Goal: Information Seeking & Learning: Find specific fact

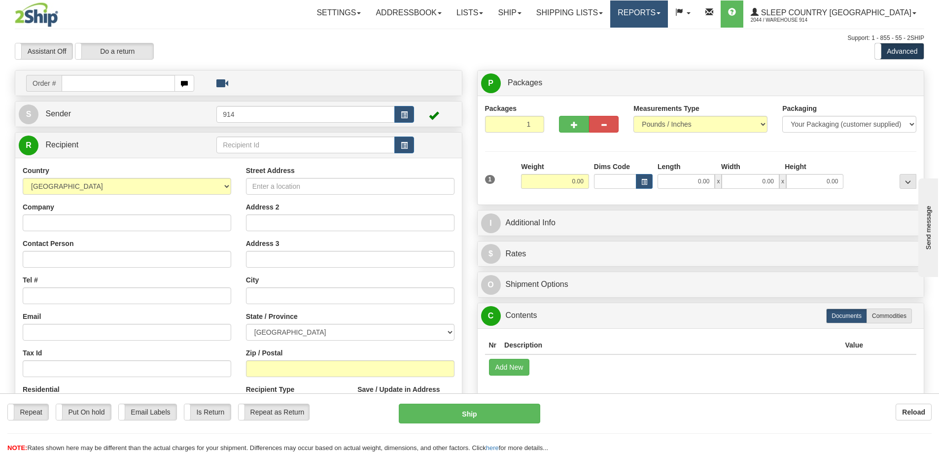
click at [668, 8] on link "Reports" at bounding box center [640, 13] width 58 height 27
click at [615, 33] on span "Standard" at bounding box center [601, 37] width 28 height 8
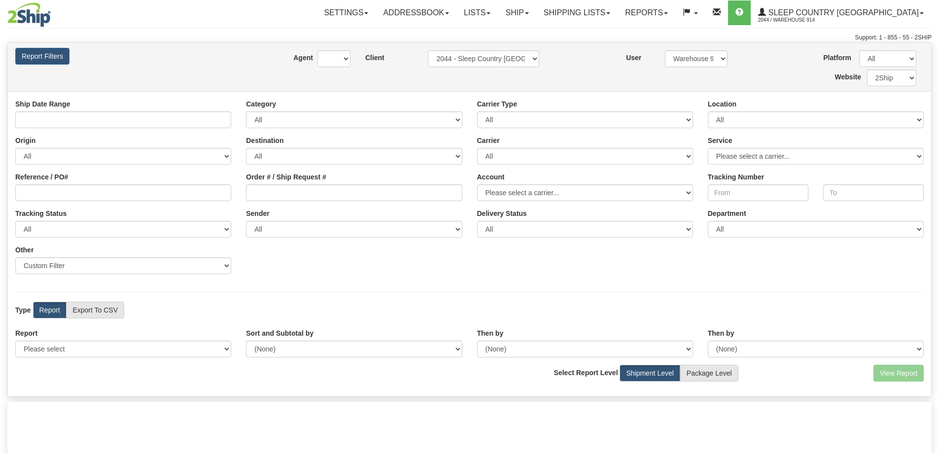
type input "[DATE] And [DATE]"
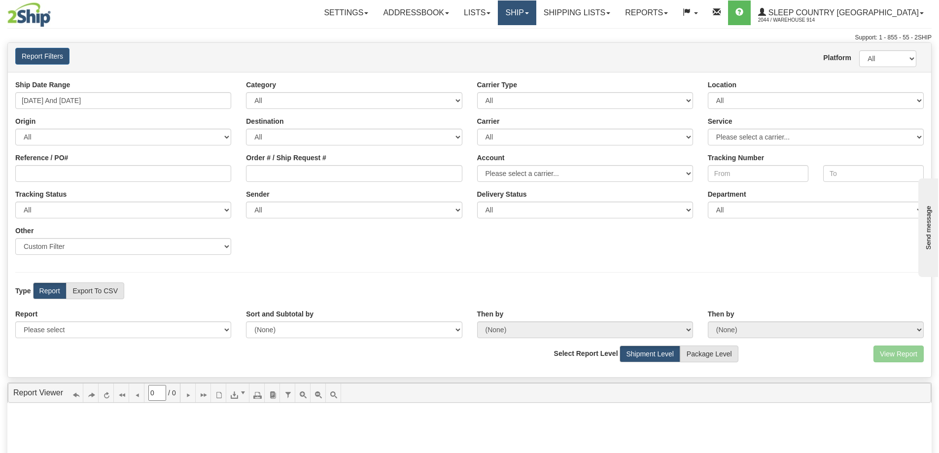
click at [536, 18] on link "Ship" at bounding box center [517, 12] width 38 height 25
click at [594, 19] on link "Shipping lists" at bounding box center [577, 12] width 81 height 25
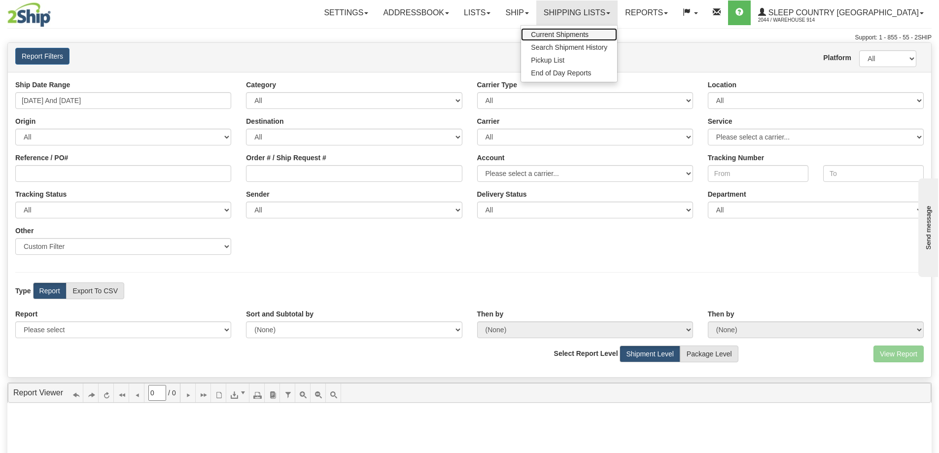
click at [587, 31] on span "Current Shipments" at bounding box center [560, 35] width 58 height 8
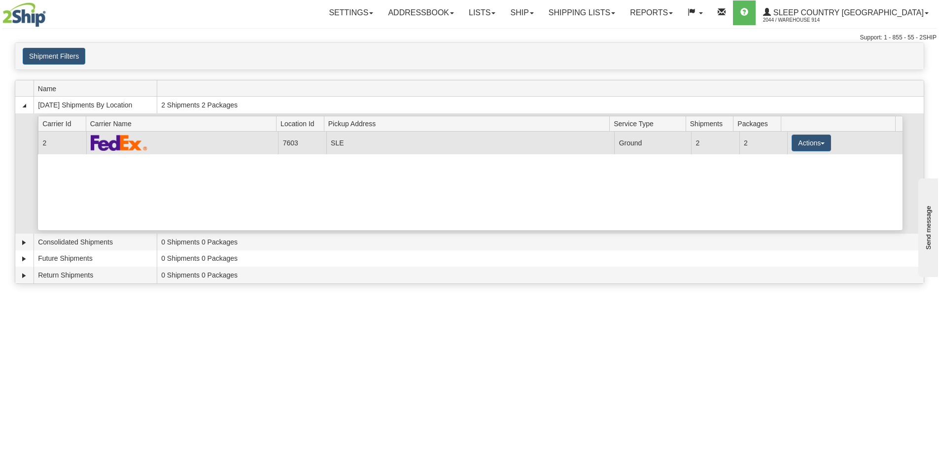
click at [210, 143] on td at bounding box center [182, 143] width 192 height 22
click at [800, 140] on button "Actions" at bounding box center [811, 143] width 39 height 17
click at [785, 164] on span "Details" at bounding box center [775, 161] width 27 height 7
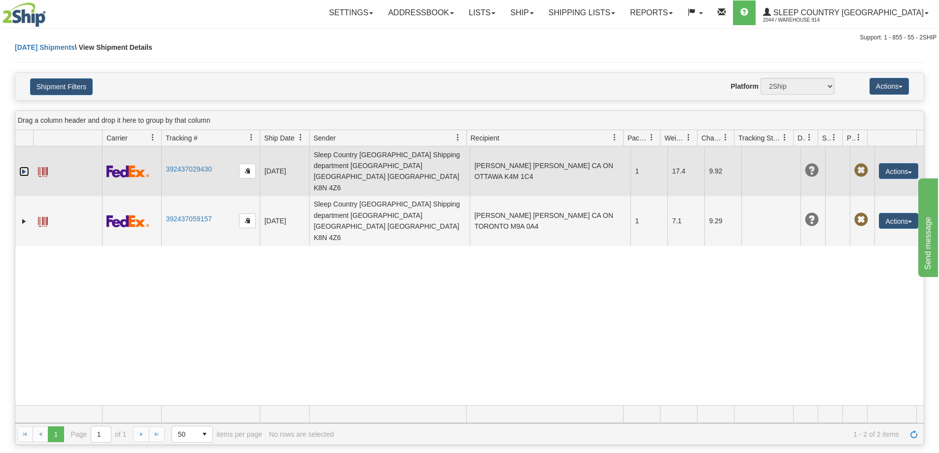
click at [21, 167] on link "Expand" at bounding box center [24, 172] width 10 height 10
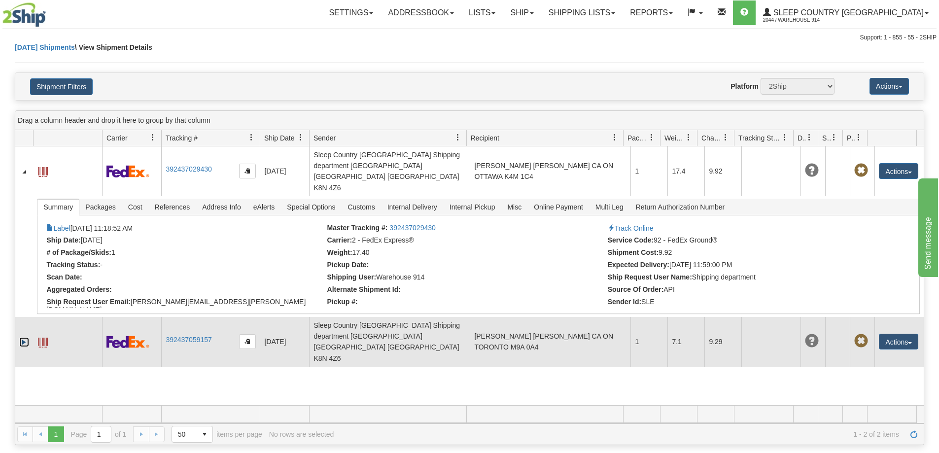
click at [24, 337] on link "Expand" at bounding box center [24, 342] width 10 height 10
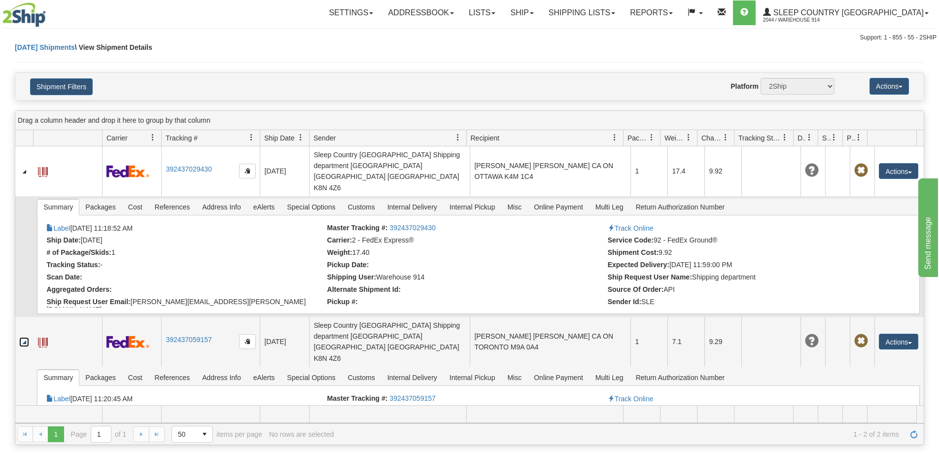
scroll to position [38, 0]
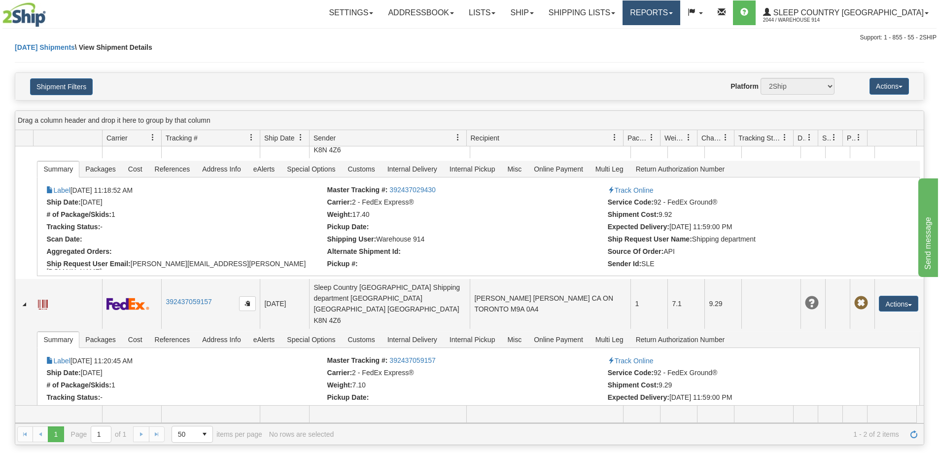
click at [681, 10] on link "Reports" at bounding box center [652, 12] width 58 height 25
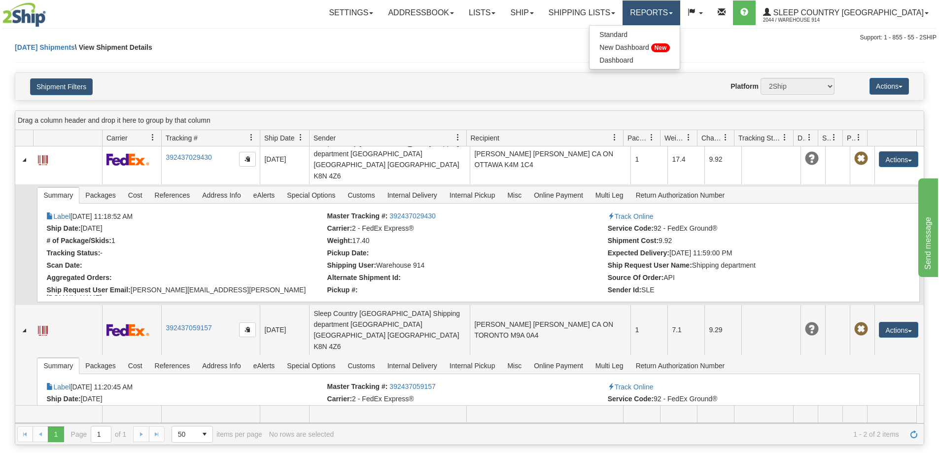
scroll to position [0, 0]
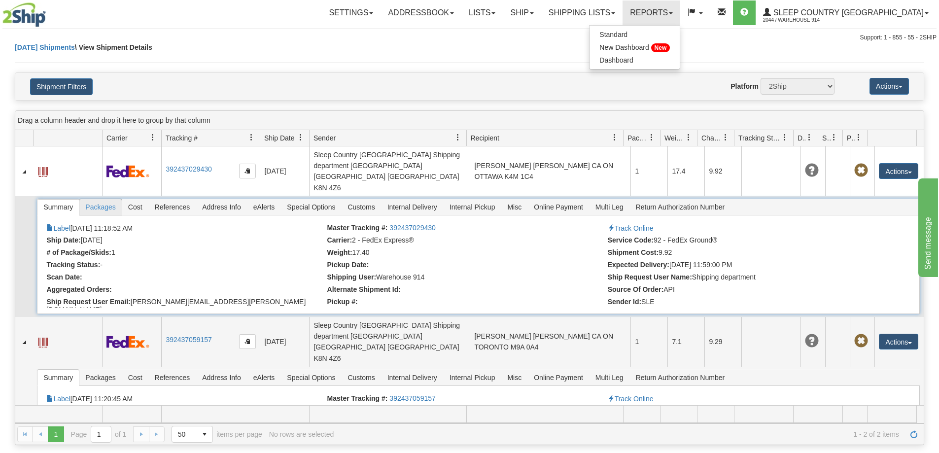
click at [106, 199] on span "Packages" at bounding box center [100, 207] width 42 height 16
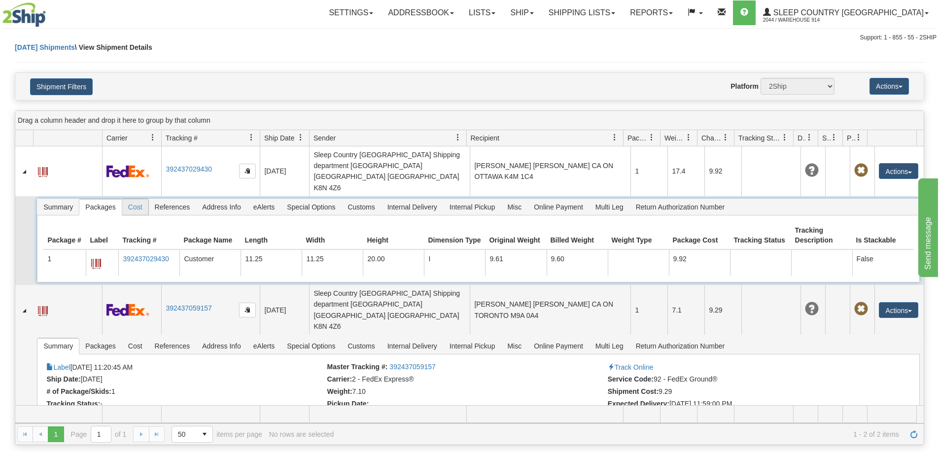
click at [133, 199] on span "Cost" at bounding box center [135, 207] width 26 height 16
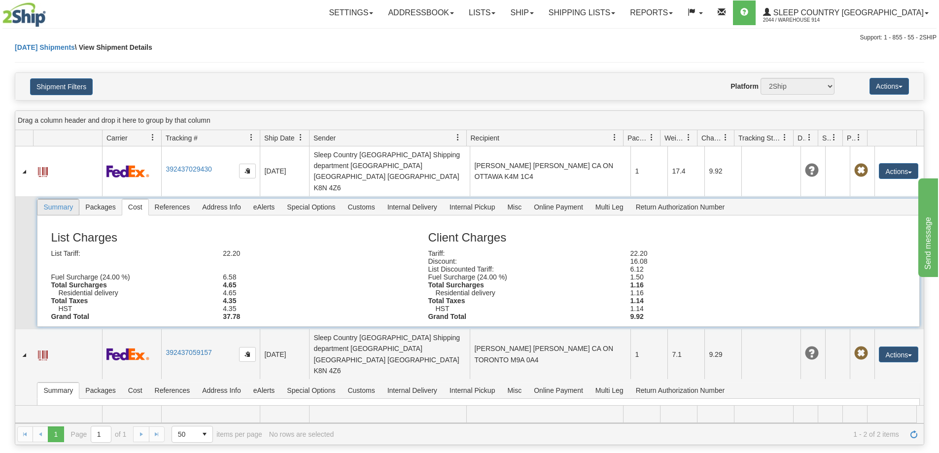
click at [73, 199] on span "Summary" at bounding box center [57, 207] width 41 height 16
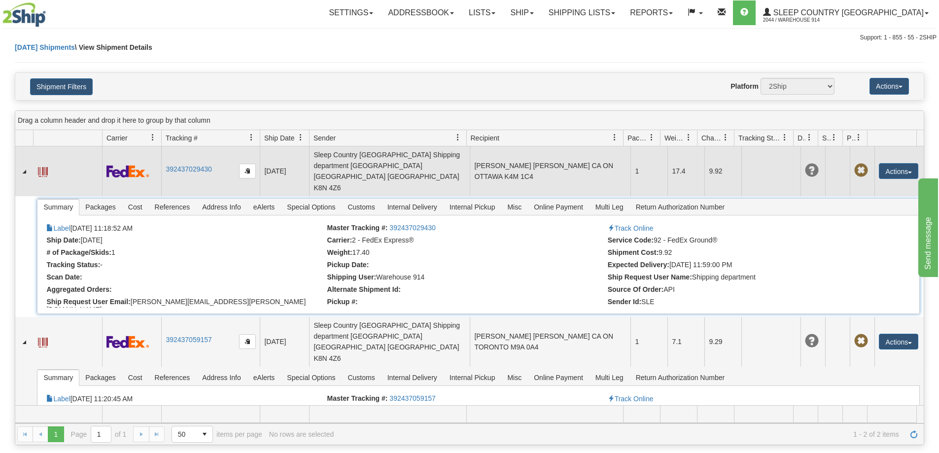
click at [45, 167] on span at bounding box center [43, 172] width 10 height 10
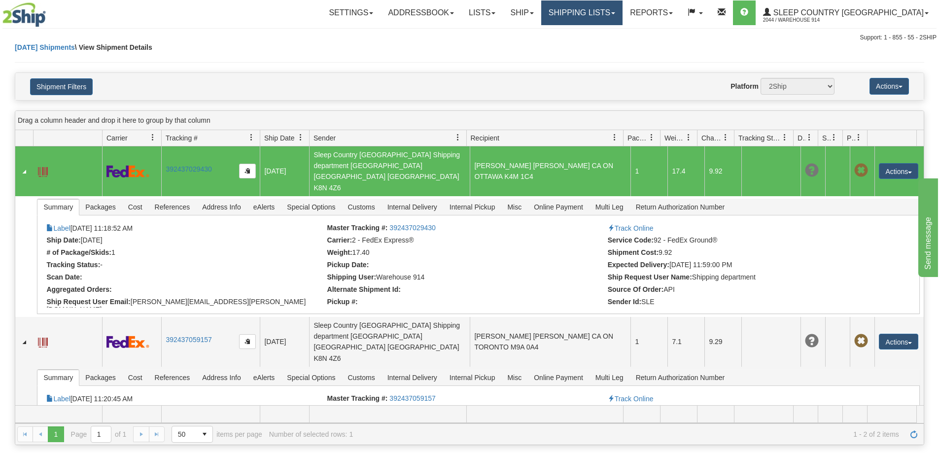
click at [623, 9] on link "Shipping lists" at bounding box center [582, 12] width 81 height 25
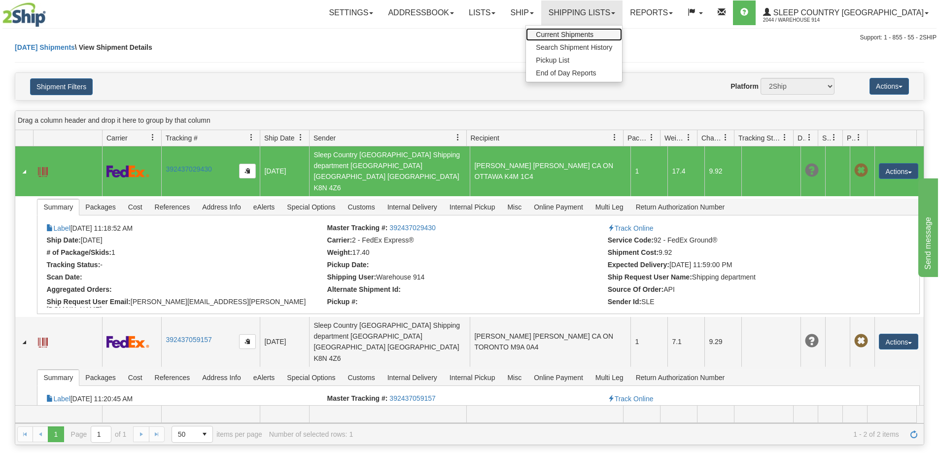
click at [592, 30] on link "Current Shipments" at bounding box center [574, 34] width 96 height 13
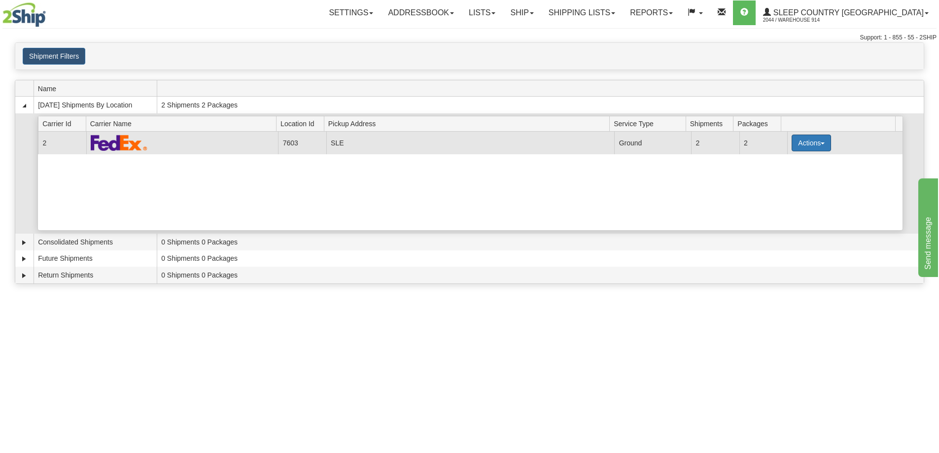
click at [793, 146] on button "Actions" at bounding box center [811, 143] width 39 height 17
click at [780, 173] on span "Close" at bounding box center [773, 174] width 23 height 7
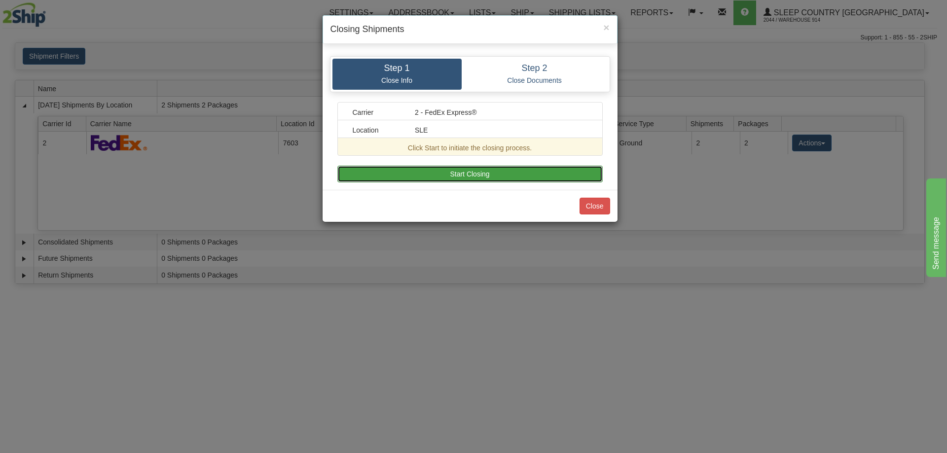
click at [447, 174] on button "Start Closing" at bounding box center [469, 174] width 265 height 17
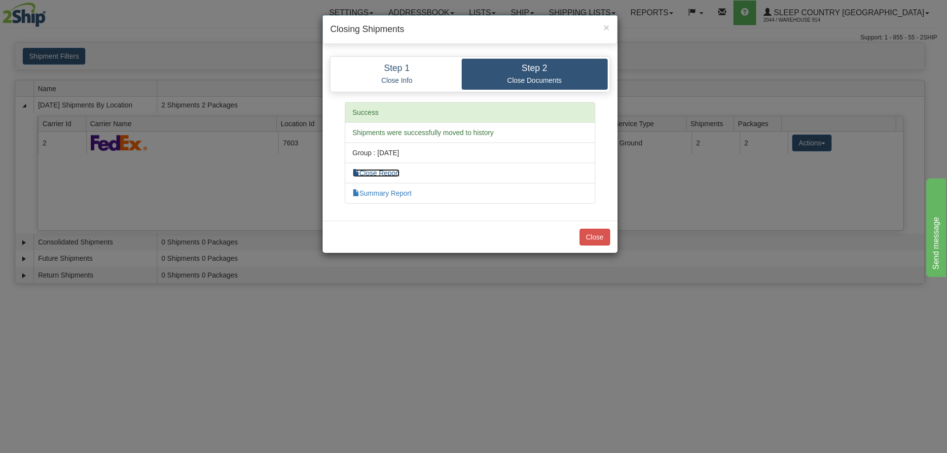
click at [392, 172] on link "Close Report" at bounding box center [376, 173] width 47 height 8
click at [605, 30] on span "×" at bounding box center [606, 27] width 6 height 11
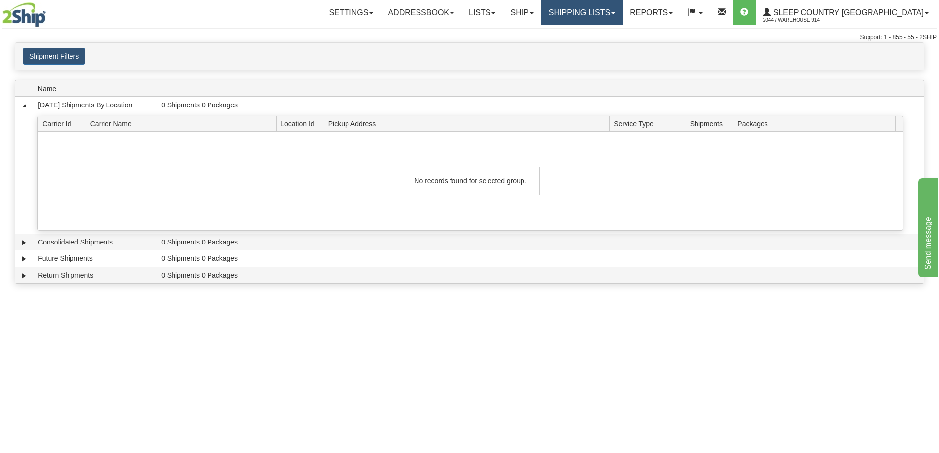
click at [623, 14] on link "Shipping lists" at bounding box center [582, 12] width 81 height 25
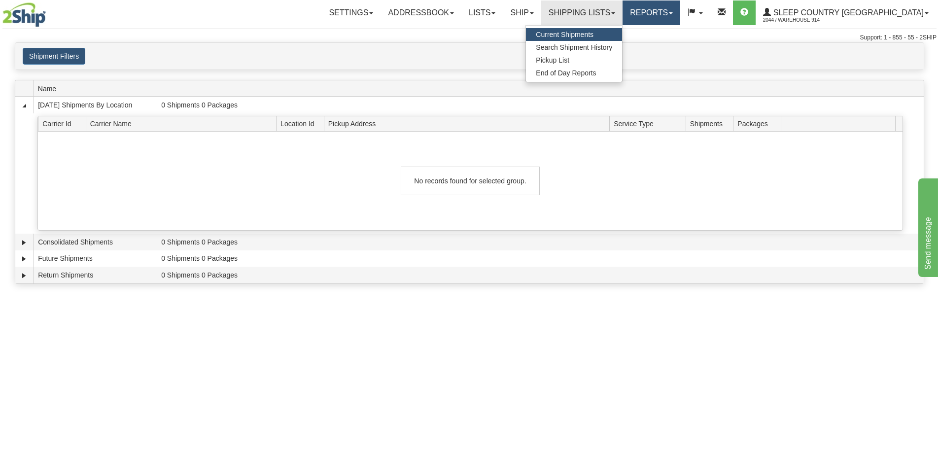
click at [681, 13] on link "Reports" at bounding box center [652, 12] width 58 height 25
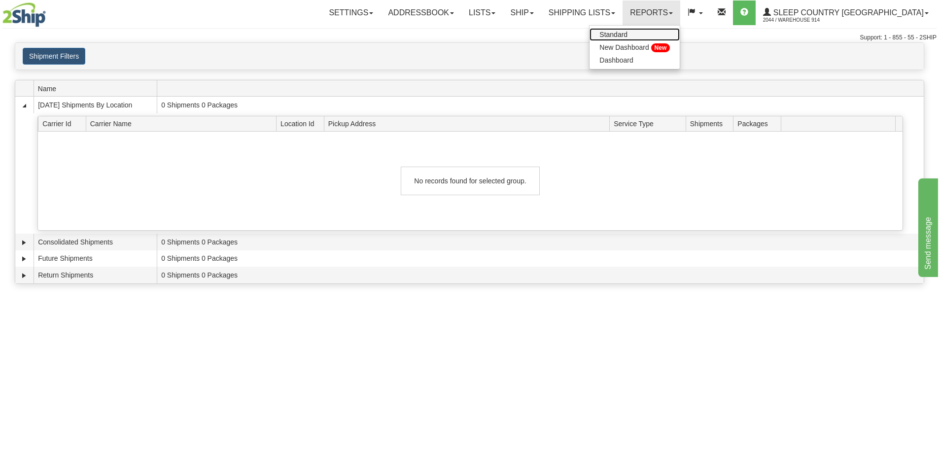
click at [677, 31] on link "Standard" at bounding box center [635, 34] width 90 height 13
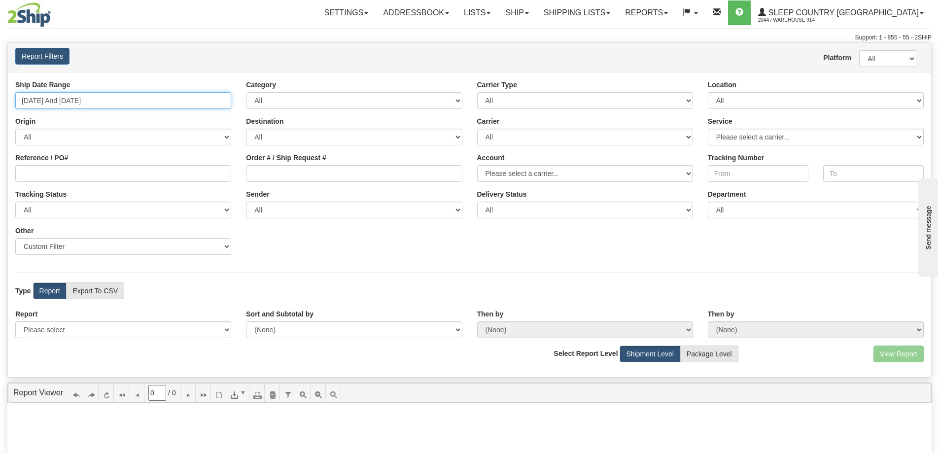
click at [111, 101] on input "08/17/2025 And 08/23/2025" at bounding box center [123, 100] width 216 height 17
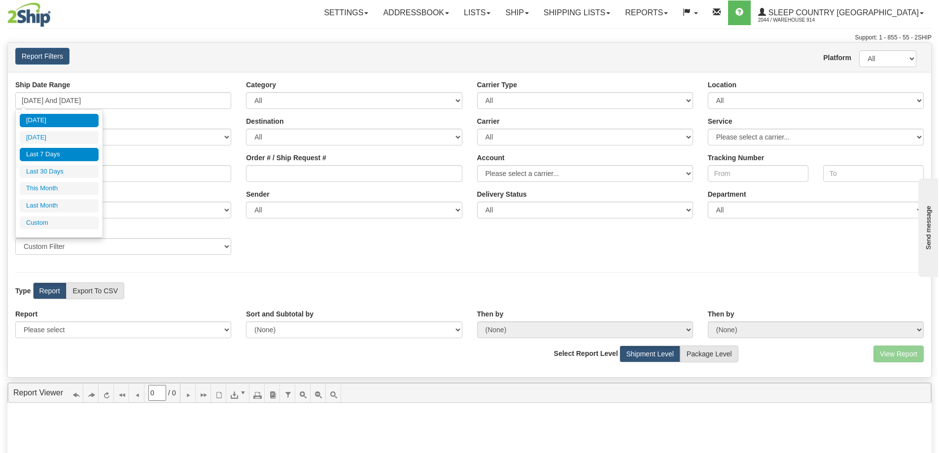
click at [52, 125] on li "Today" at bounding box center [59, 120] width 79 height 13
type input "08/23/2025 And 08/23/2025"
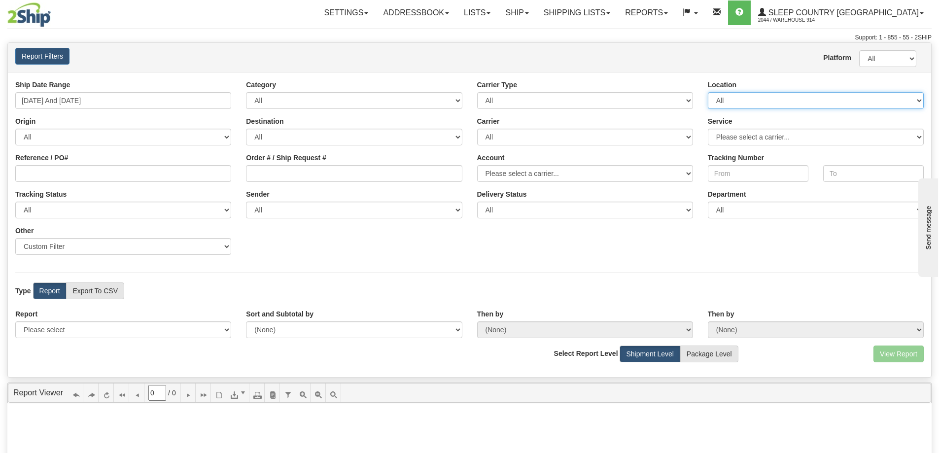
click at [739, 102] on select "All 9009 914 BEDDN CASPC END SLE ZINUC" at bounding box center [816, 100] width 216 height 17
select select "7603"
click at [708, 92] on select "All 9009 914 BEDDN CASPC END SLE ZINUC" at bounding box center [816, 100] width 216 height 17
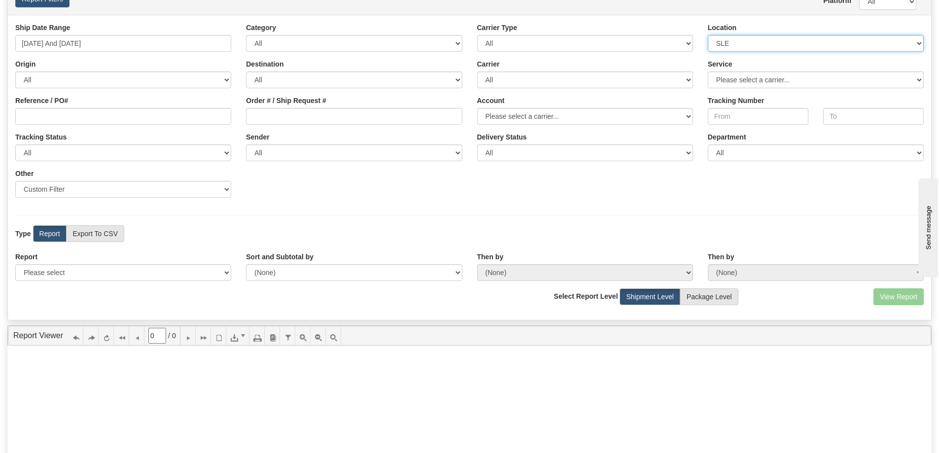
scroll to position [148, 0]
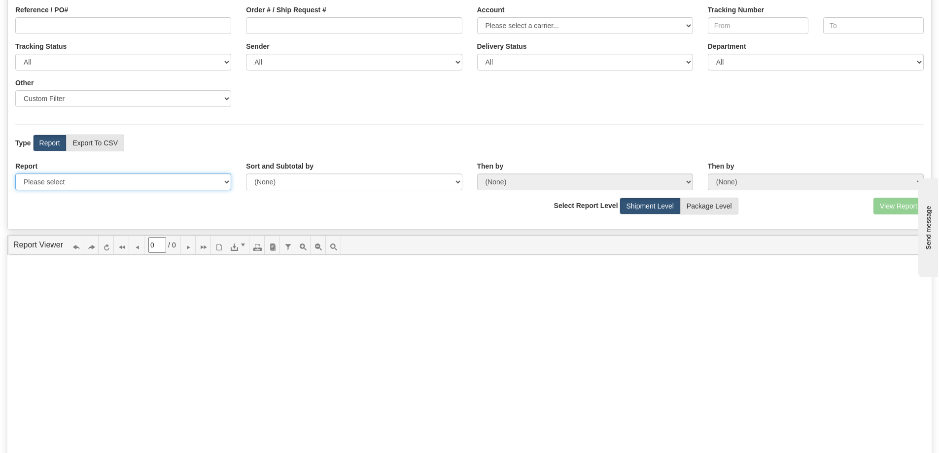
click at [107, 187] on select "Please select 1 Line Shipment Report Address Detail Basic Shipment Overview Can…" at bounding box center [123, 182] width 216 height 17
select select "Users\Contents Detail.trdx"
click at [15, 174] on select "Please select 1 Line Shipment Report Address Detail Basic Shipment Overview Can…" at bounding box center [123, 182] width 216 height 17
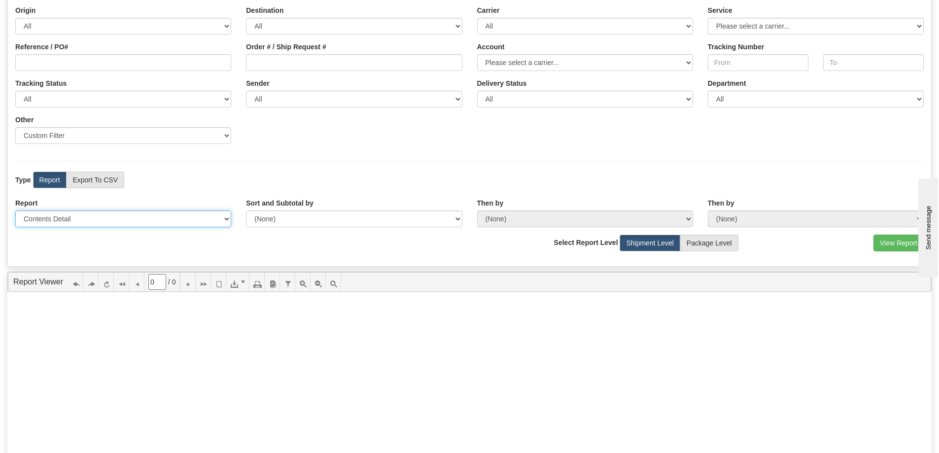
scroll to position [49, 0]
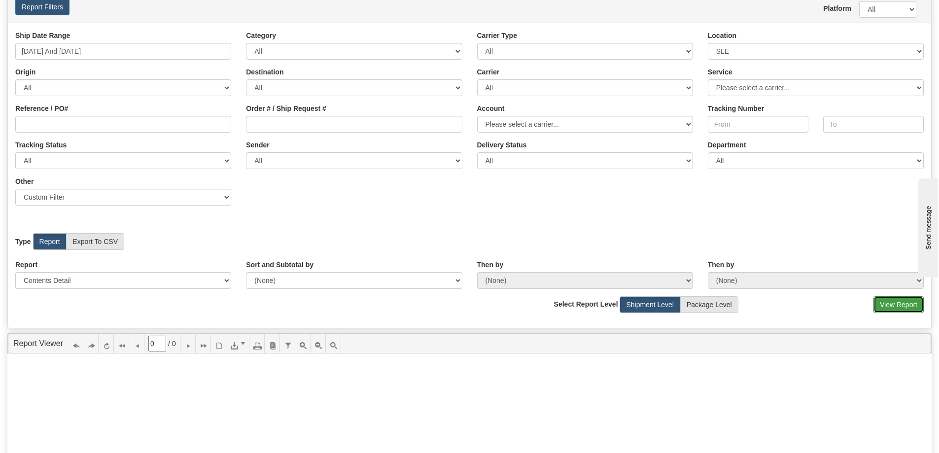
click at [882, 303] on button "View Report" at bounding box center [899, 304] width 50 height 17
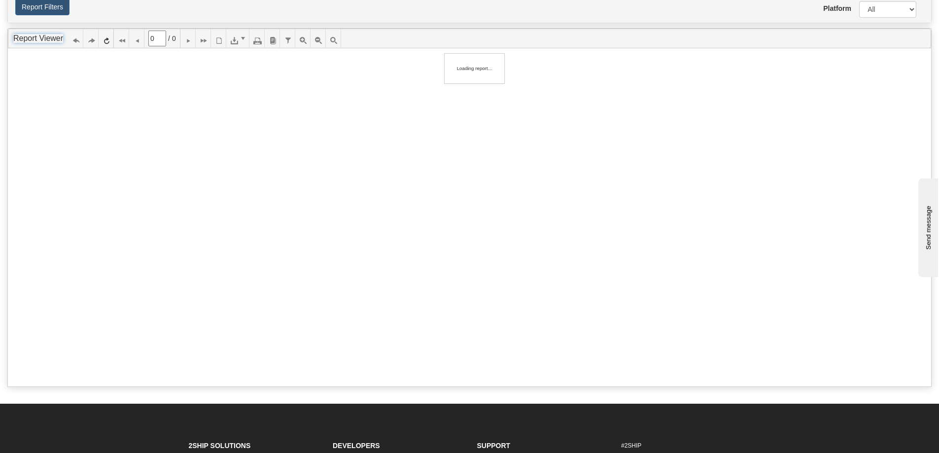
click at [239, 39] on ul "Report Viewer 0 / 0 Report Viewer" at bounding box center [470, 39] width 924 height 20
type input "1"
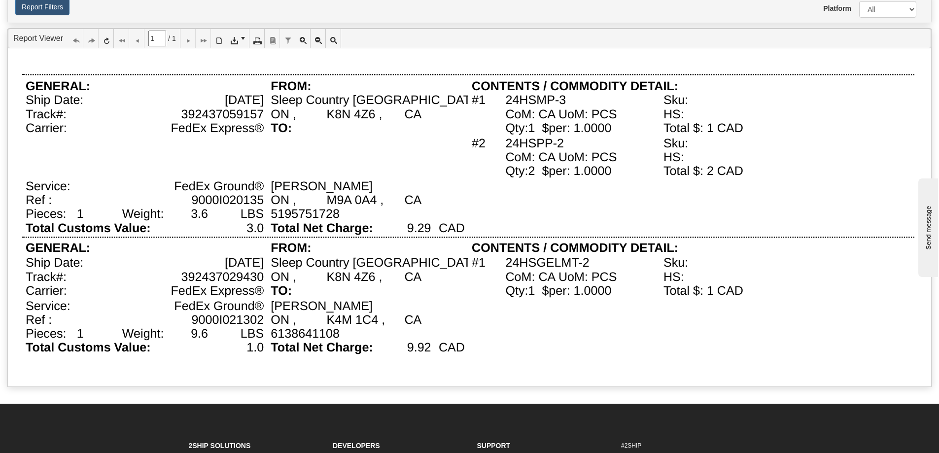
scroll to position [0, 0]
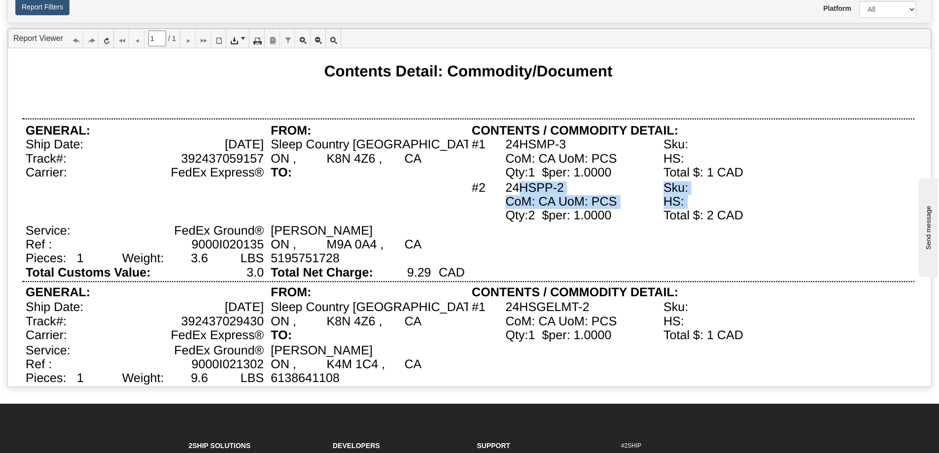
drag, startPoint x: 615, startPoint y: 218, endPoint x: 523, endPoint y: 185, distance: 98.1
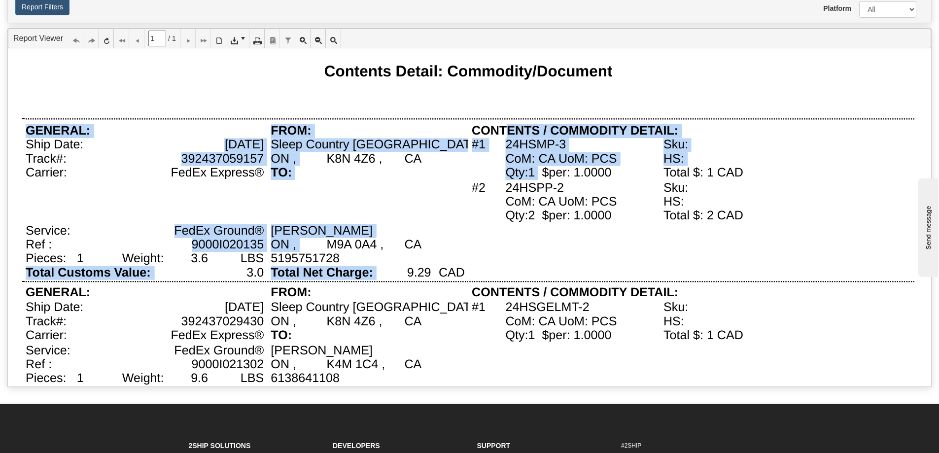
drag, startPoint x: 539, startPoint y: 174, endPoint x: 505, endPoint y: 131, distance: 54.8
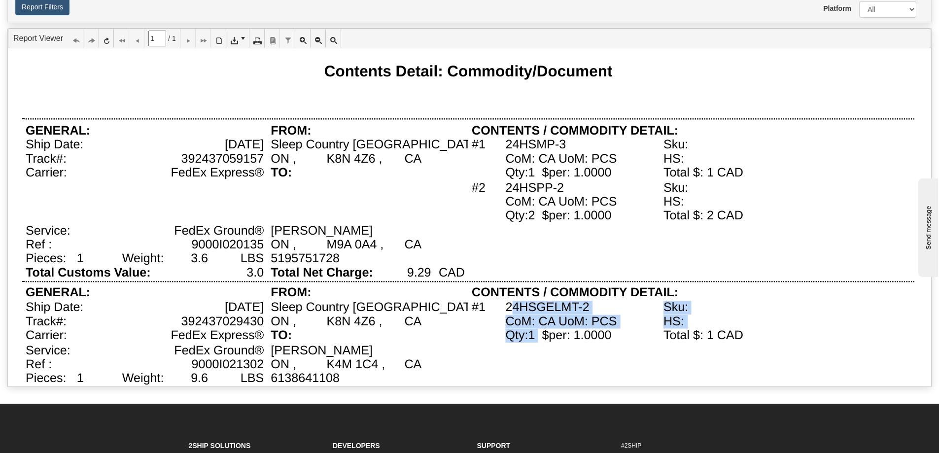
drag, startPoint x: 535, startPoint y: 332, endPoint x: 511, endPoint y: 303, distance: 37.8
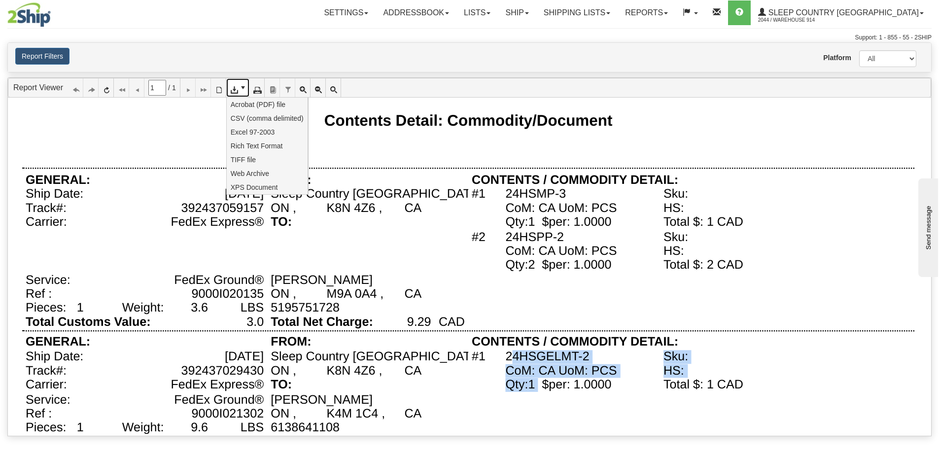
click at [244, 90] on span at bounding box center [243, 88] width 8 height 8
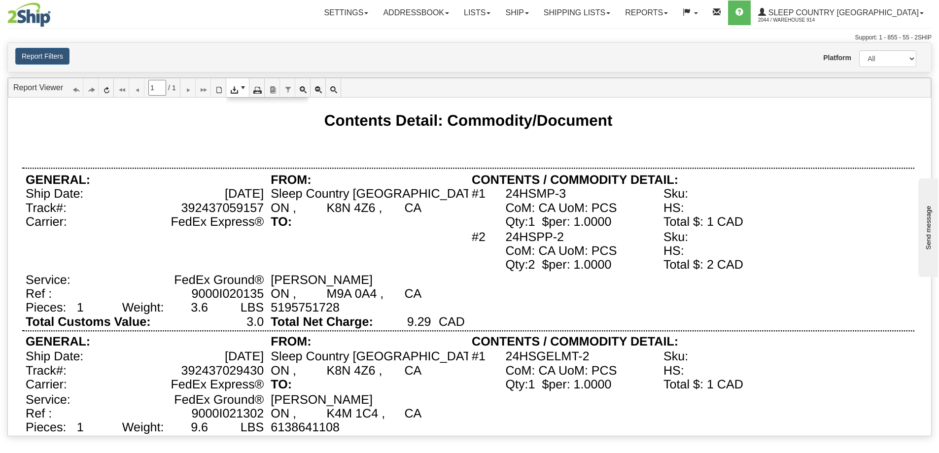
click at [697, 185] on div "CONTENTS / COMMODITY DETAIL:" at bounding box center [617, 181] width 296 height 14
